Goal: Check status

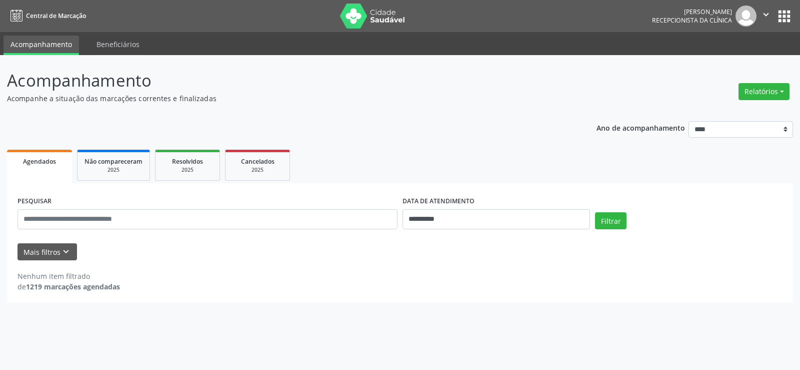
select select "*"
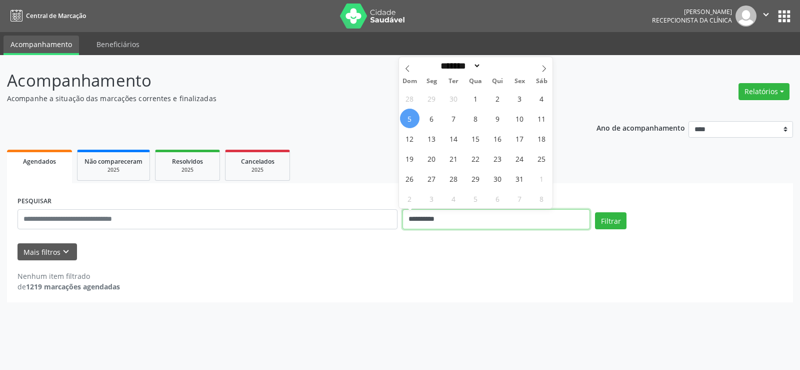
click at [495, 223] on input "**********" at bounding box center [497, 219] width 188 height 20
click at [454, 120] on span "7" at bounding box center [454, 119] width 20 height 20
type input "**********"
click at [482, 117] on span "8" at bounding box center [476, 119] width 20 height 20
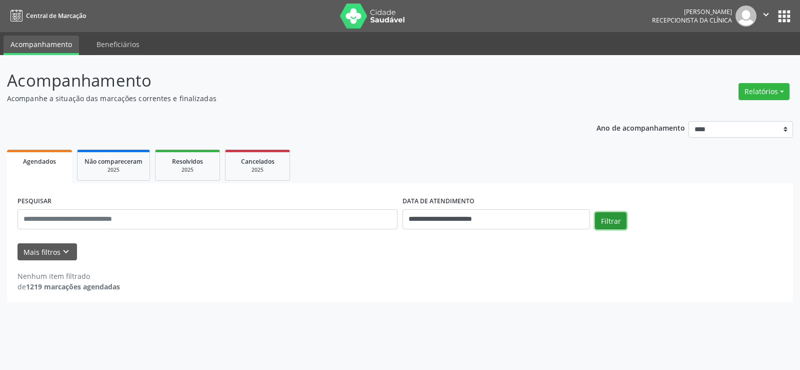
click at [611, 221] on button "Filtrar" at bounding box center [611, 220] width 32 height 17
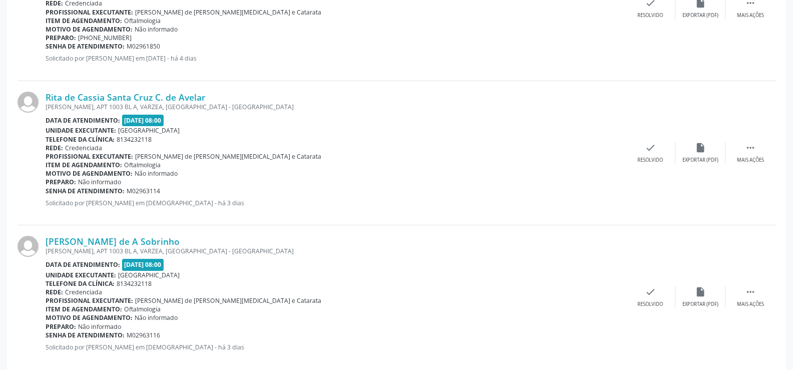
scroll to position [2043, 0]
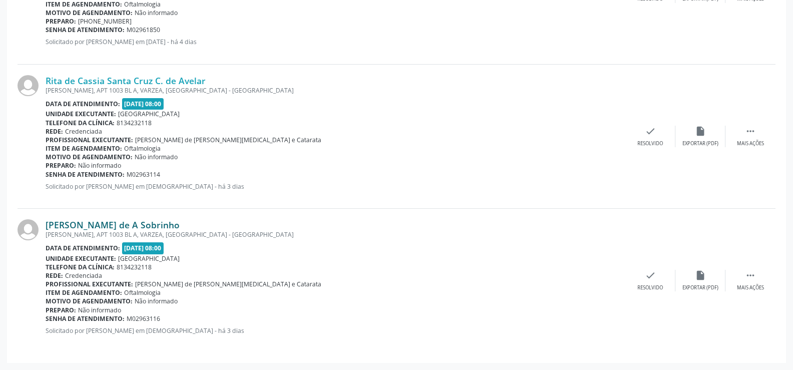
click at [103, 225] on link "[PERSON_NAME] de A Sobrinho" at bounding box center [113, 224] width 134 height 11
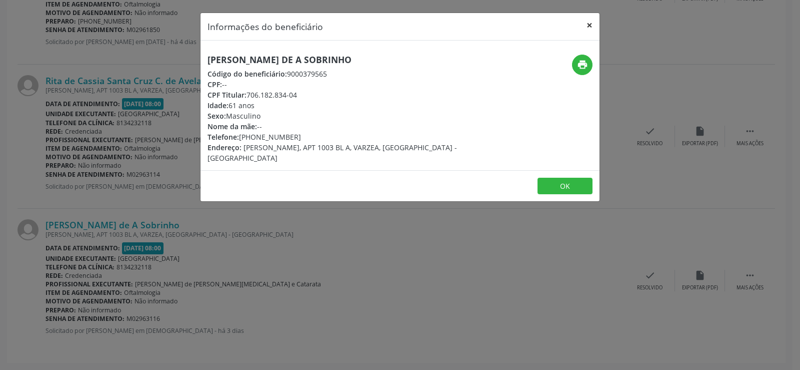
click at [591, 23] on button "×" at bounding box center [590, 25] width 20 height 25
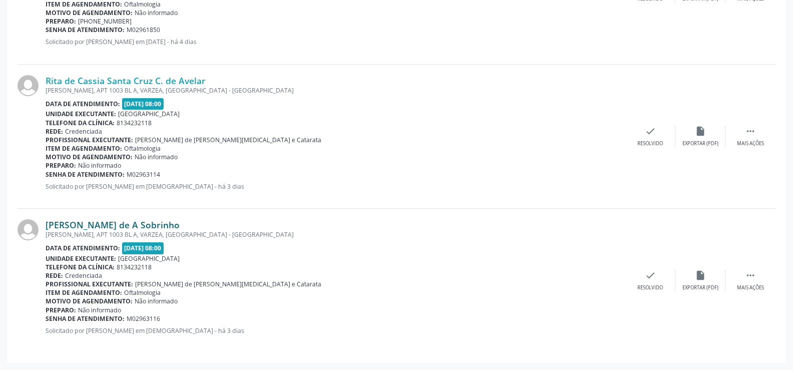
click at [121, 225] on link "[PERSON_NAME] de A Sobrinho" at bounding box center [113, 224] width 134 height 11
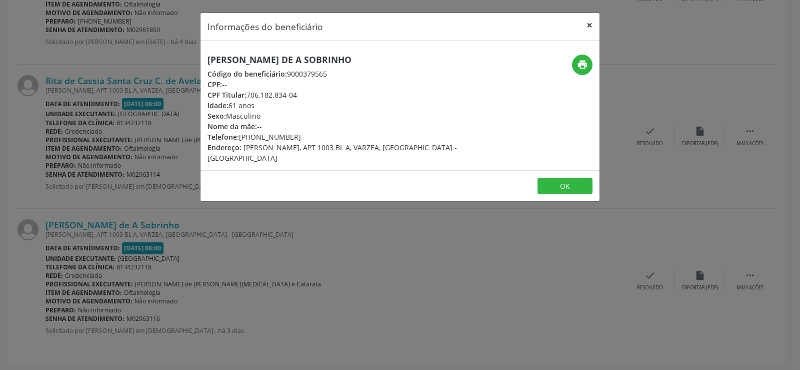
click at [592, 24] on button "×" at bounding box center [590, 25] width 20 height 25
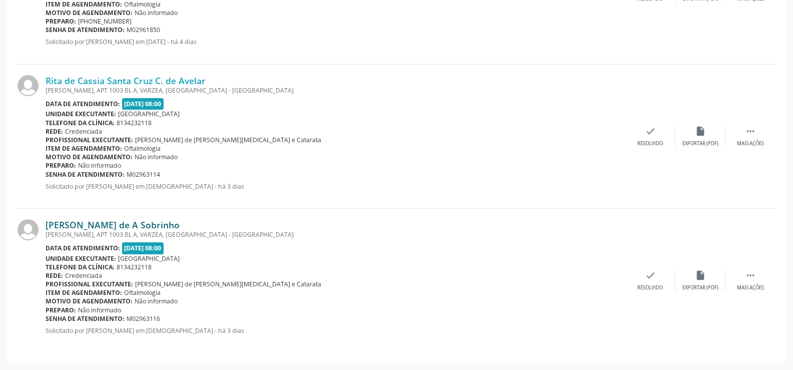
click at [160, 226] on link "[PERSON_NAME] de A Sobrinho" at bounding box center [113, 224] width 134 height 11
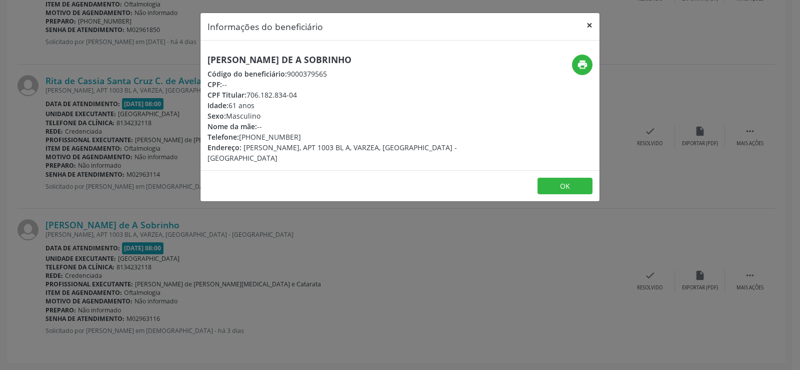
click at [584, 22] on button "×" at bounding box center [590, 25] width 20 height 25
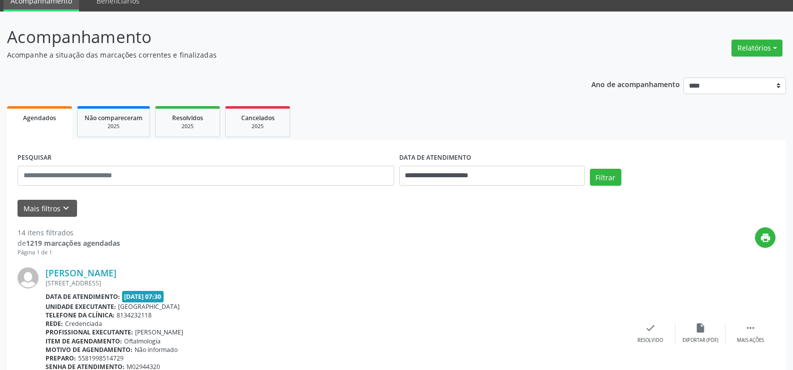
scroll to position [43, 0]
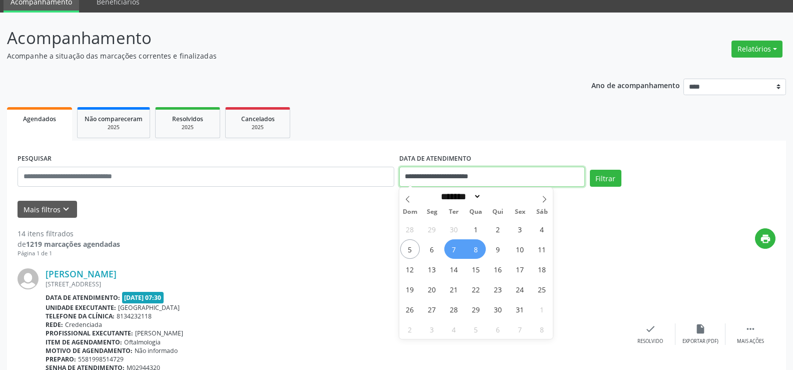
click at [501, 176] on input "**********" at bounding box center [492, 177] width 186 height 20
click at [474, 270] on span "15" at bounding box center [476, 269] width 20 height 20
type input "**********"
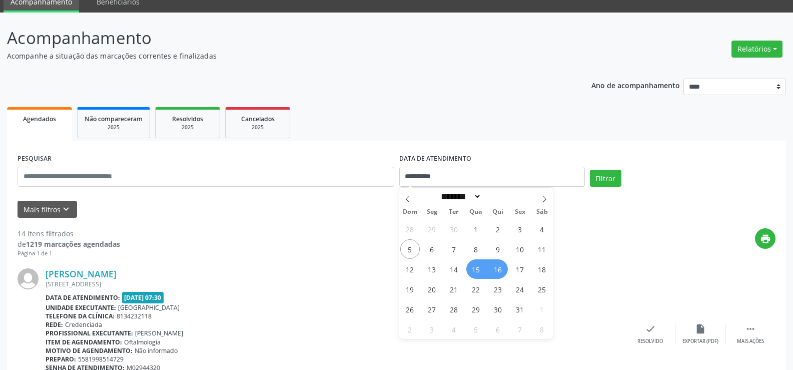
click at [496, 269] on span "16" at bounding box center [498, 269] width 20 height 20
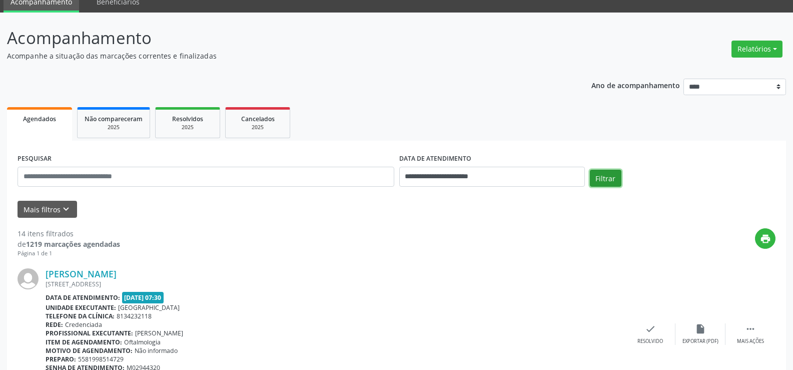
click at [607, 175] on button "Filtrar" at bounding box center [606, 178] width 32 height 17
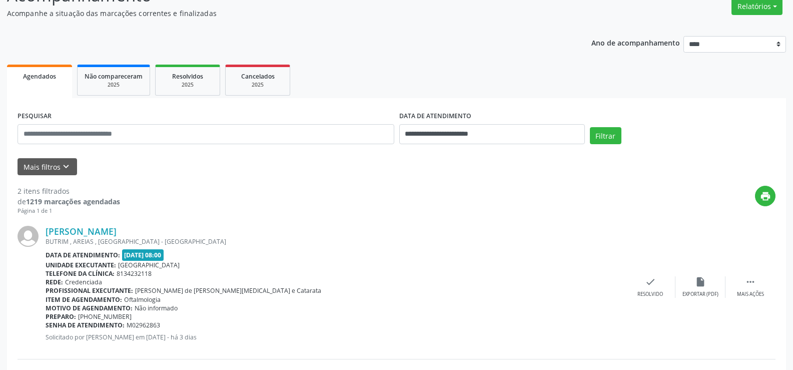
scroll to position [100, 0]
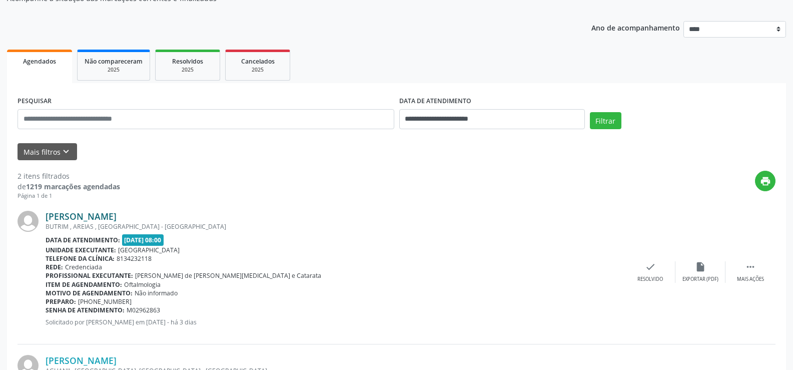
click at [96, 217] on link "[PERSON_NAME]" at bounding box center [81, 216] width 71 height 11
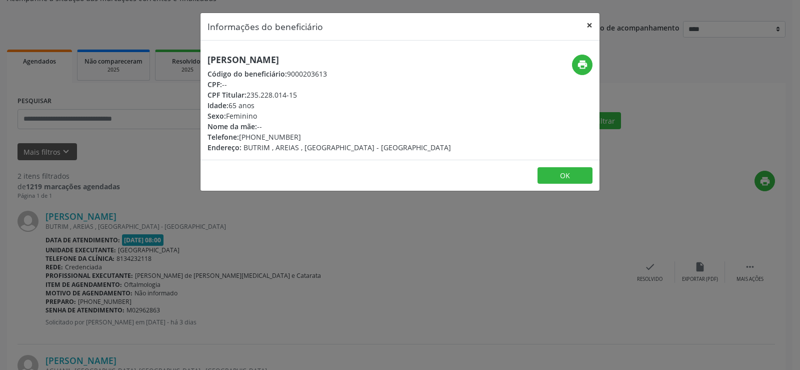
click at [590, 23] on button "×" at bounding box center [590, 25] width 20 height 25
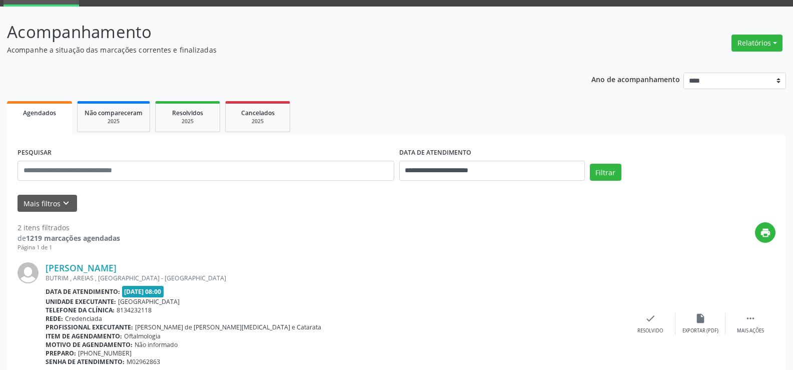
scroll to position [0, 0]
